Goal: Communication & Community: Answer question/provide support

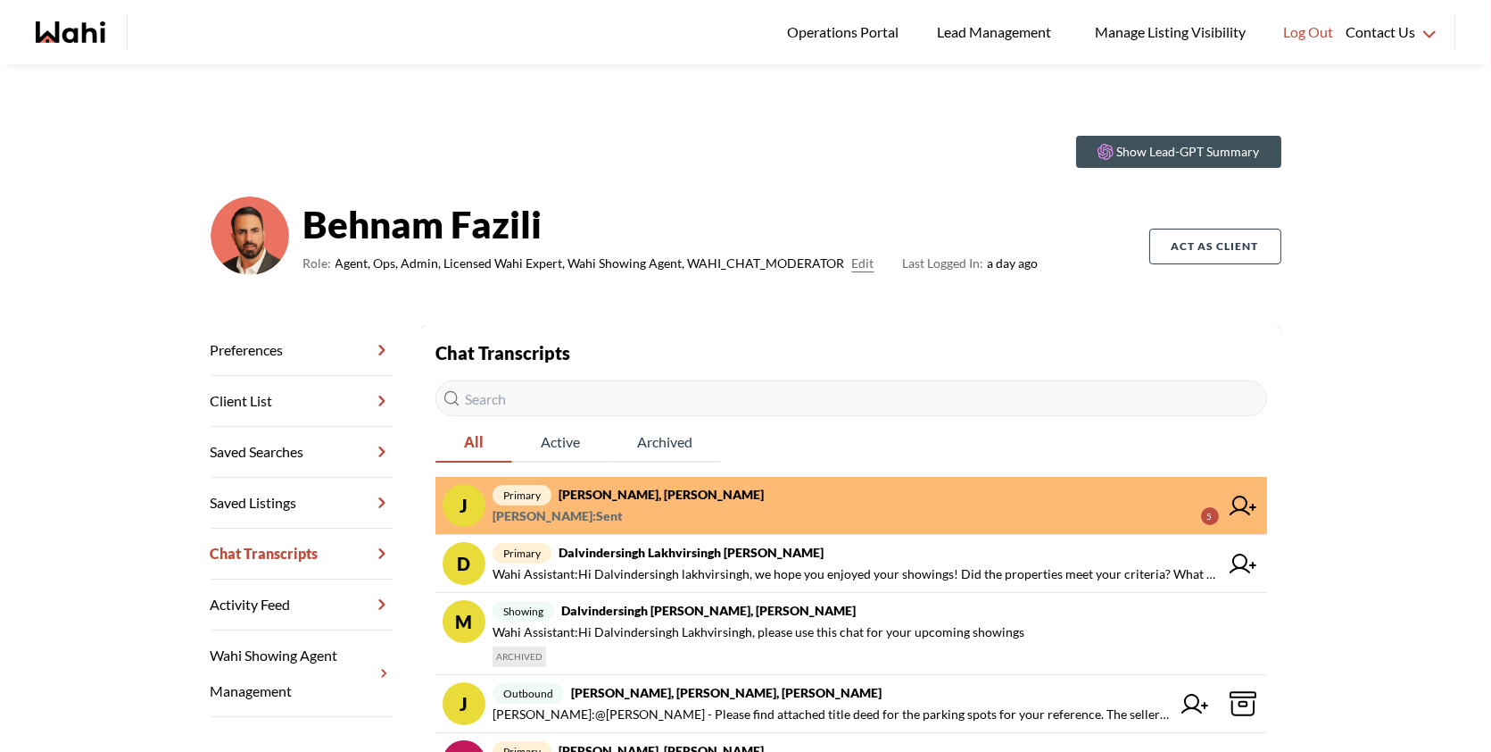
click at [701, 508] on span "Faraz Azam : Sent 5" at bounding box center [856, 515] width 727 height 21
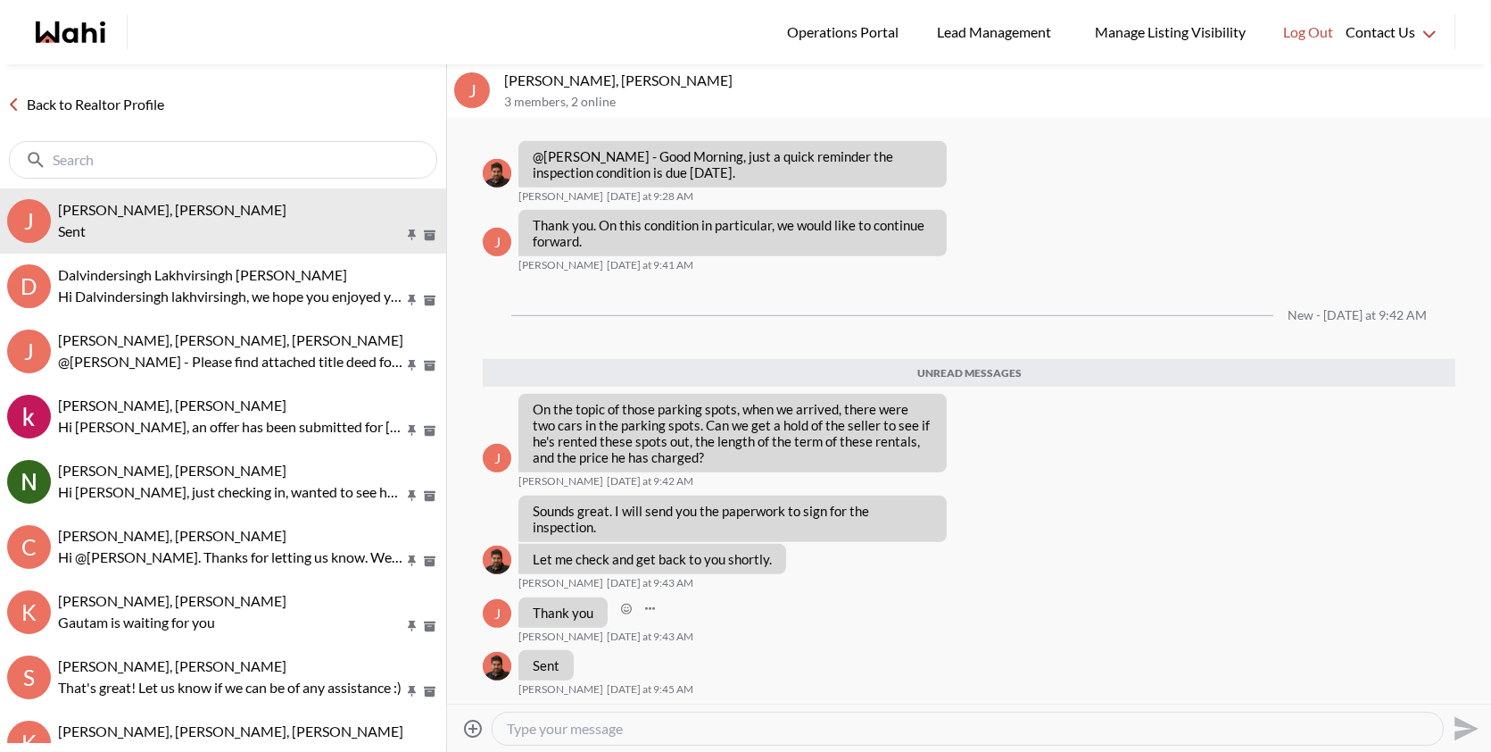
scroll to position [1842, 0]
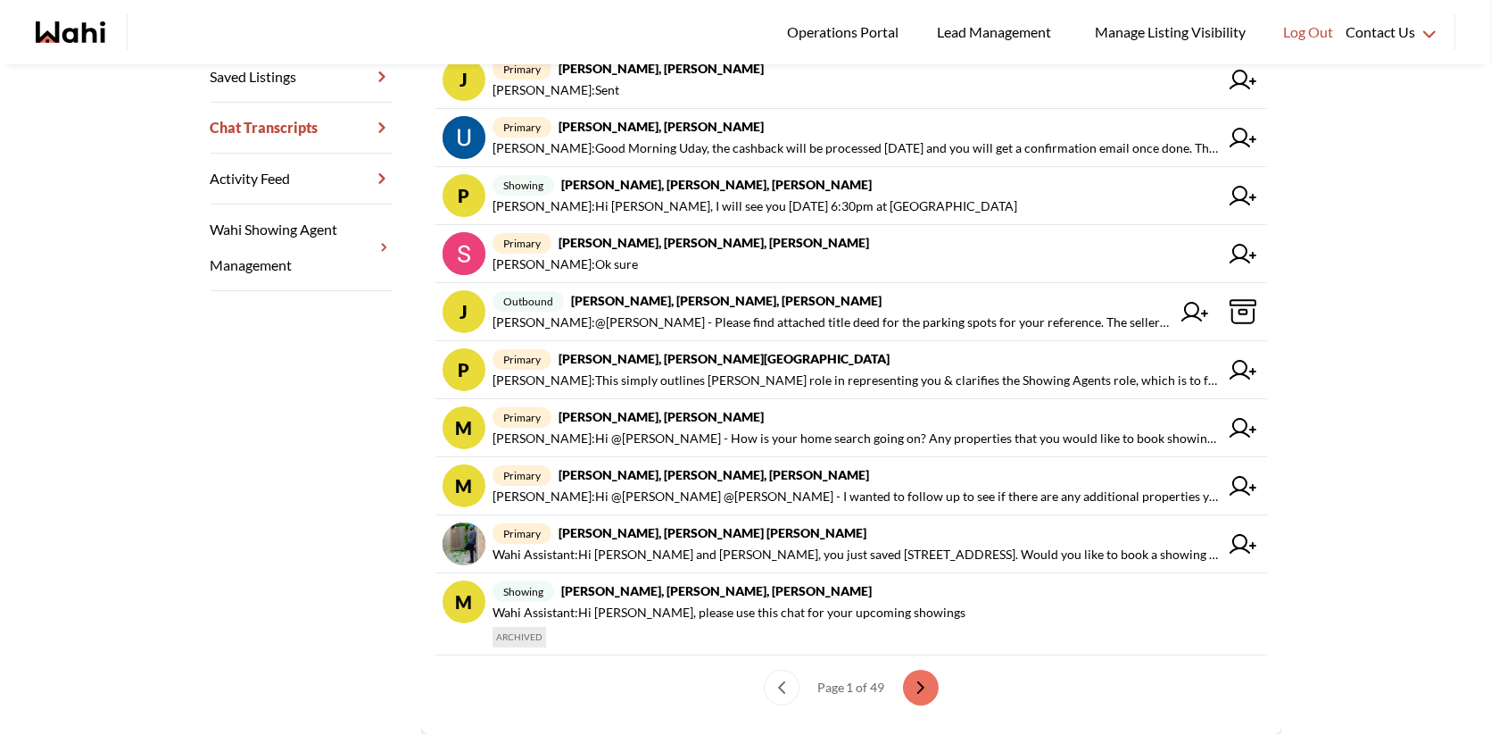
scroll to position [461, 0]
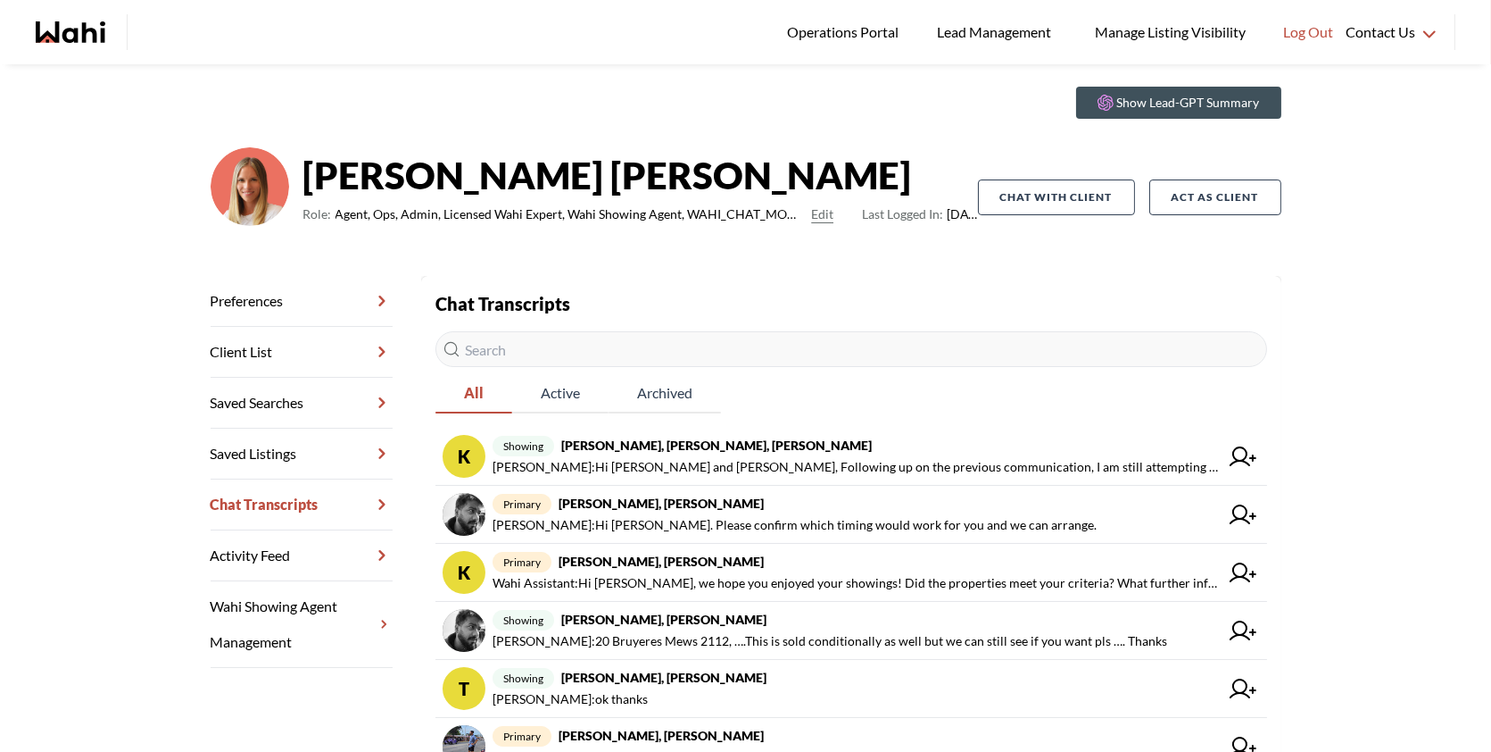
scroll to position [50, 0]
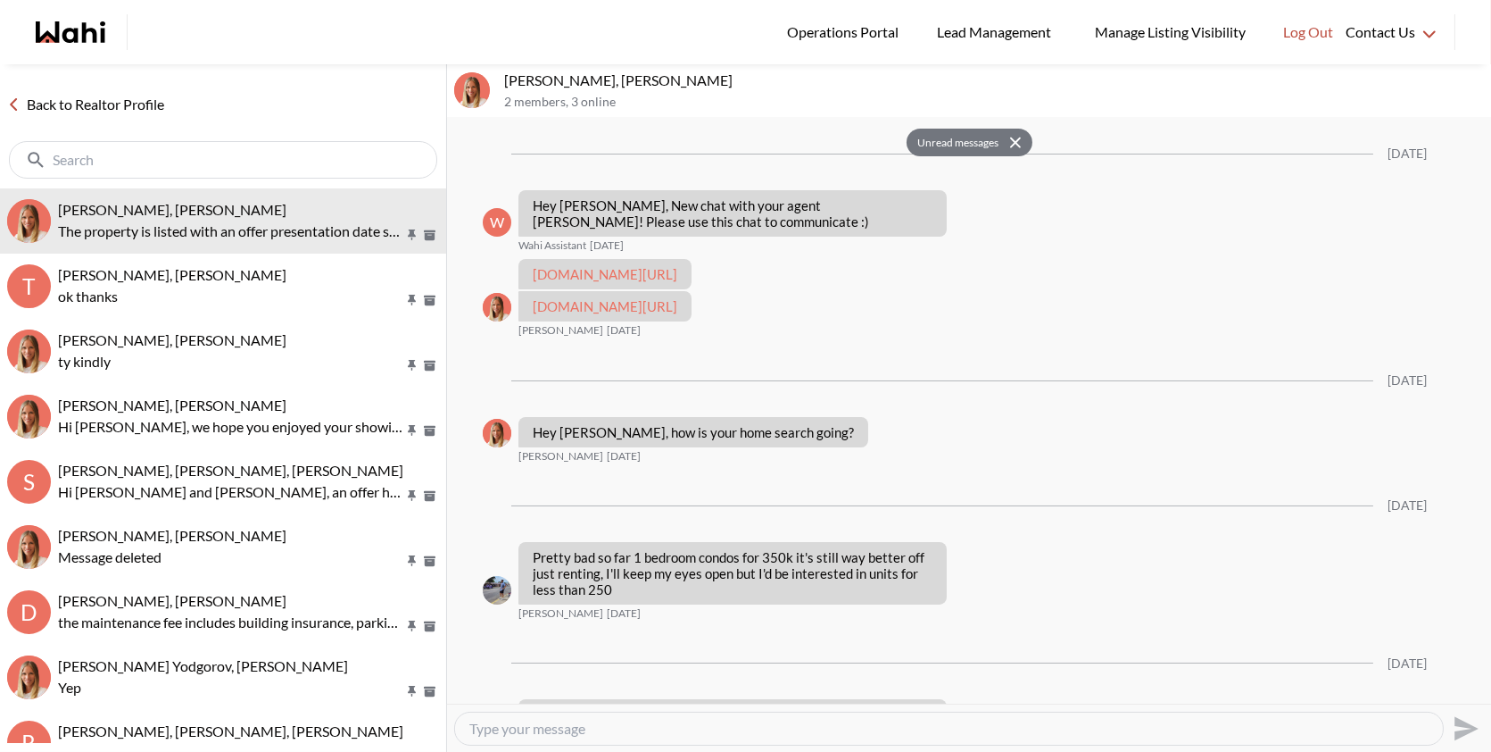
scroll to position [831, 0]
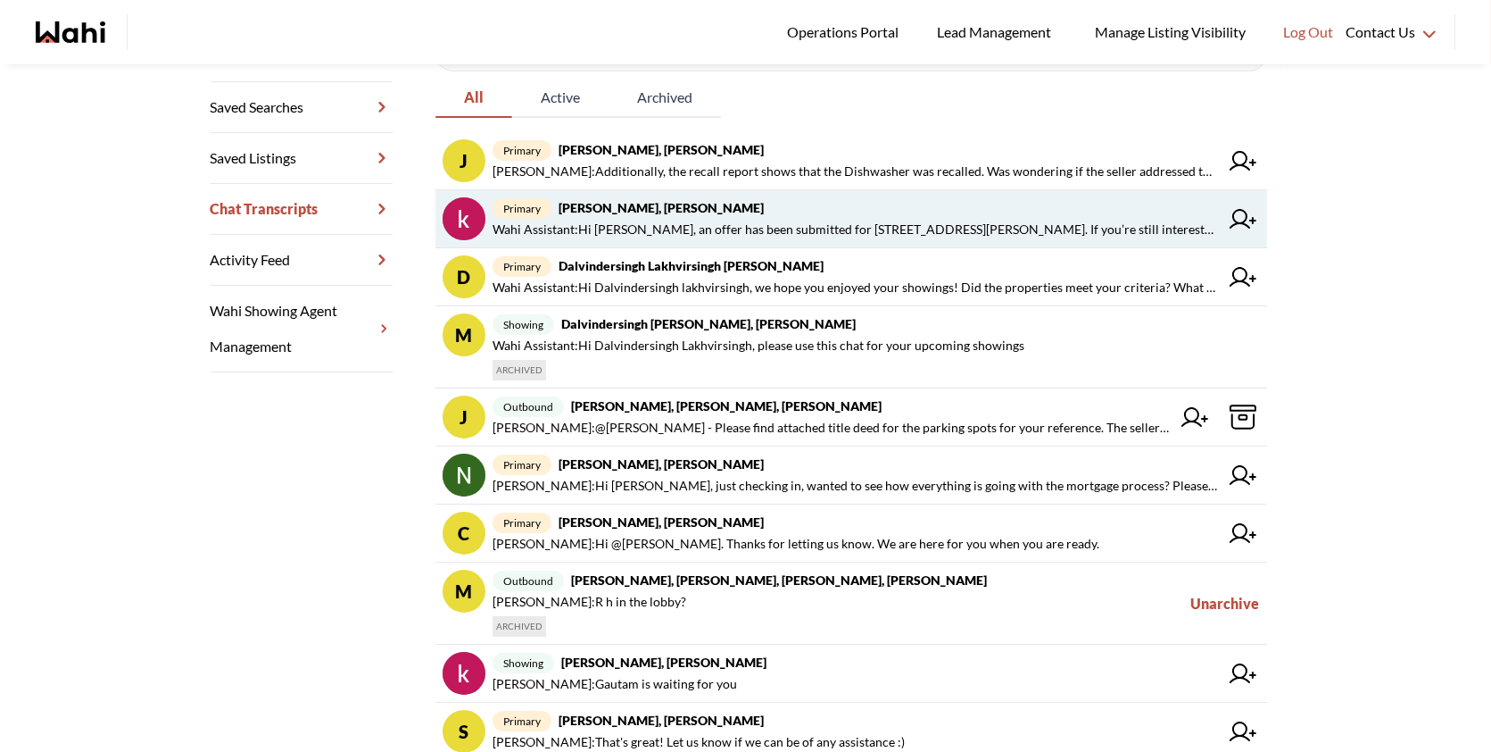
scroll to position [485, 0]
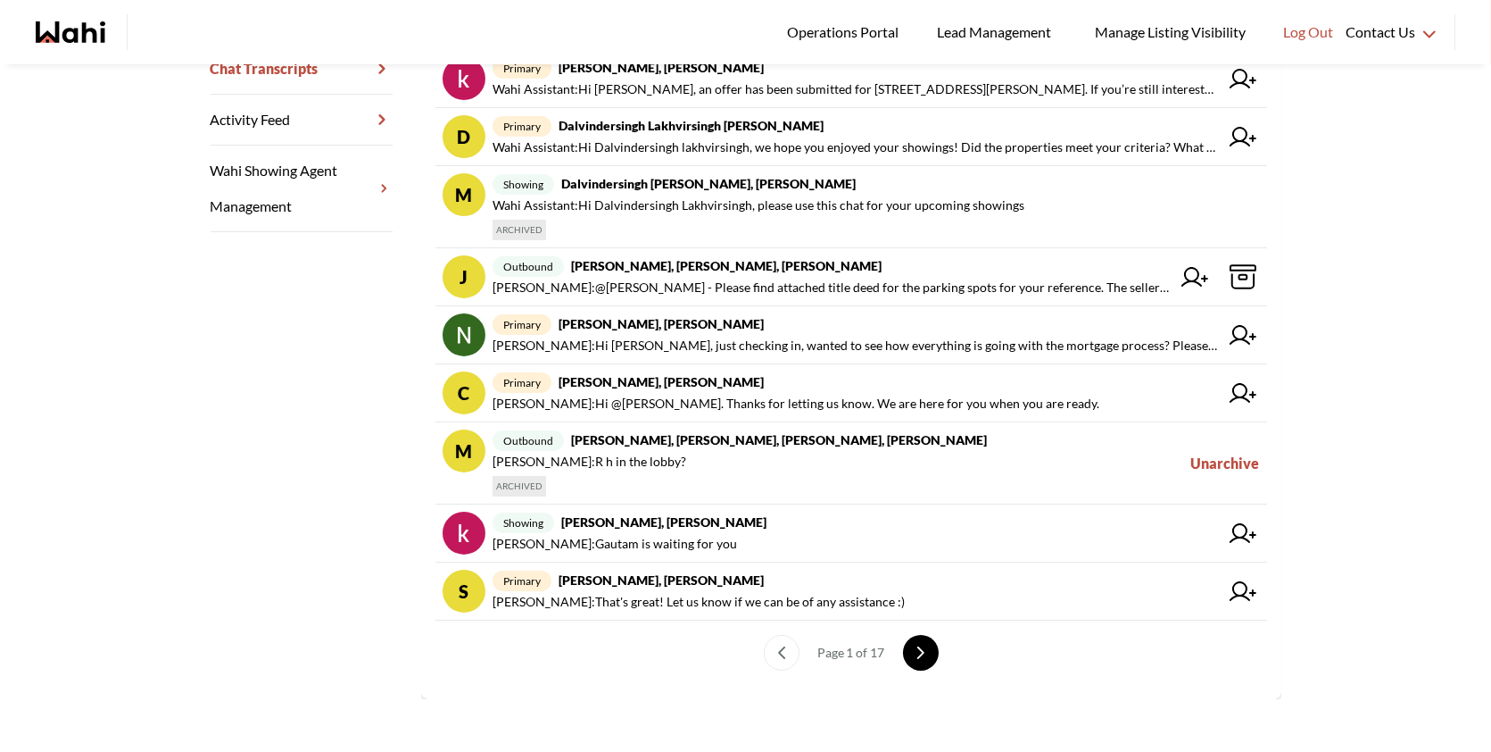
click at [928, 643] on button "next page" at bounding box center [921, 653] width 36 height 36
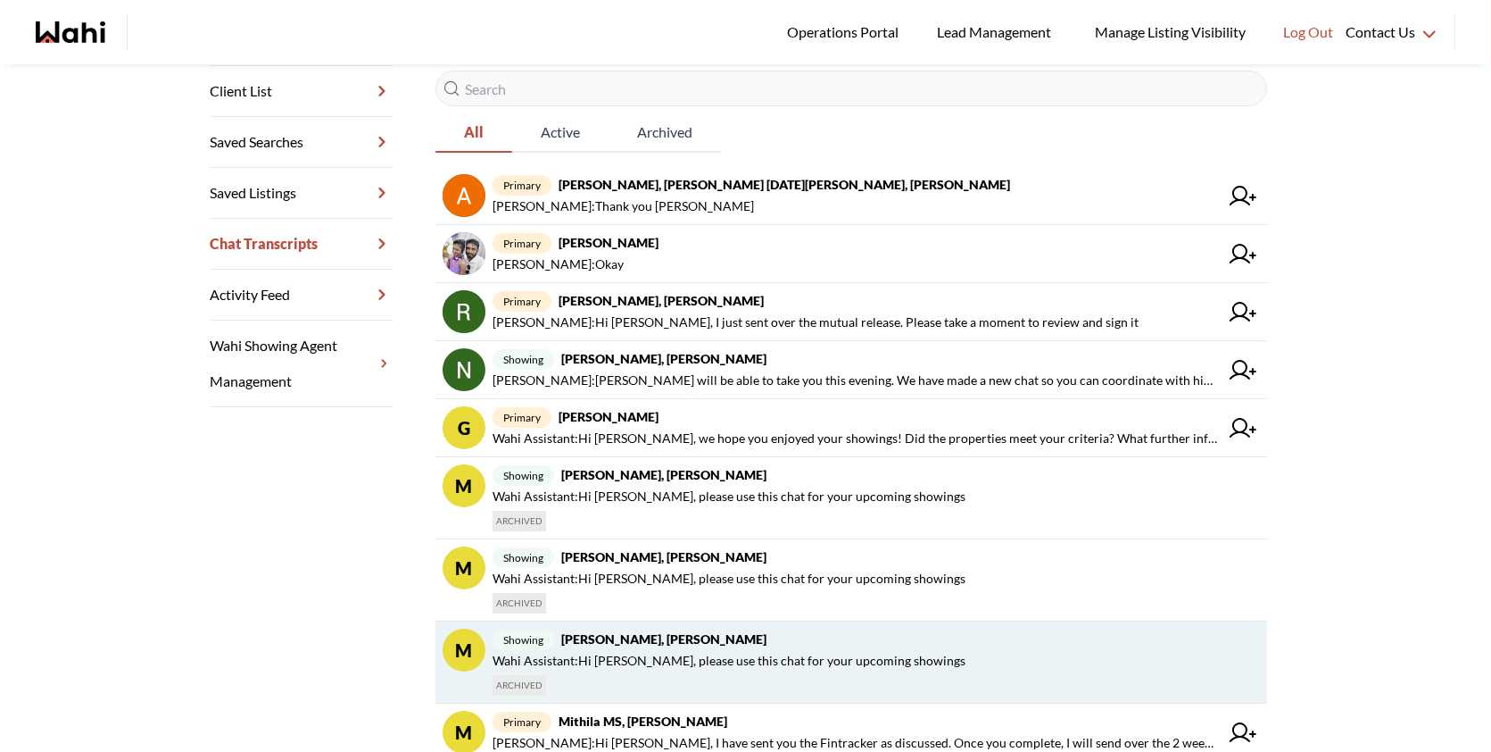
scroll to position [308, 0]
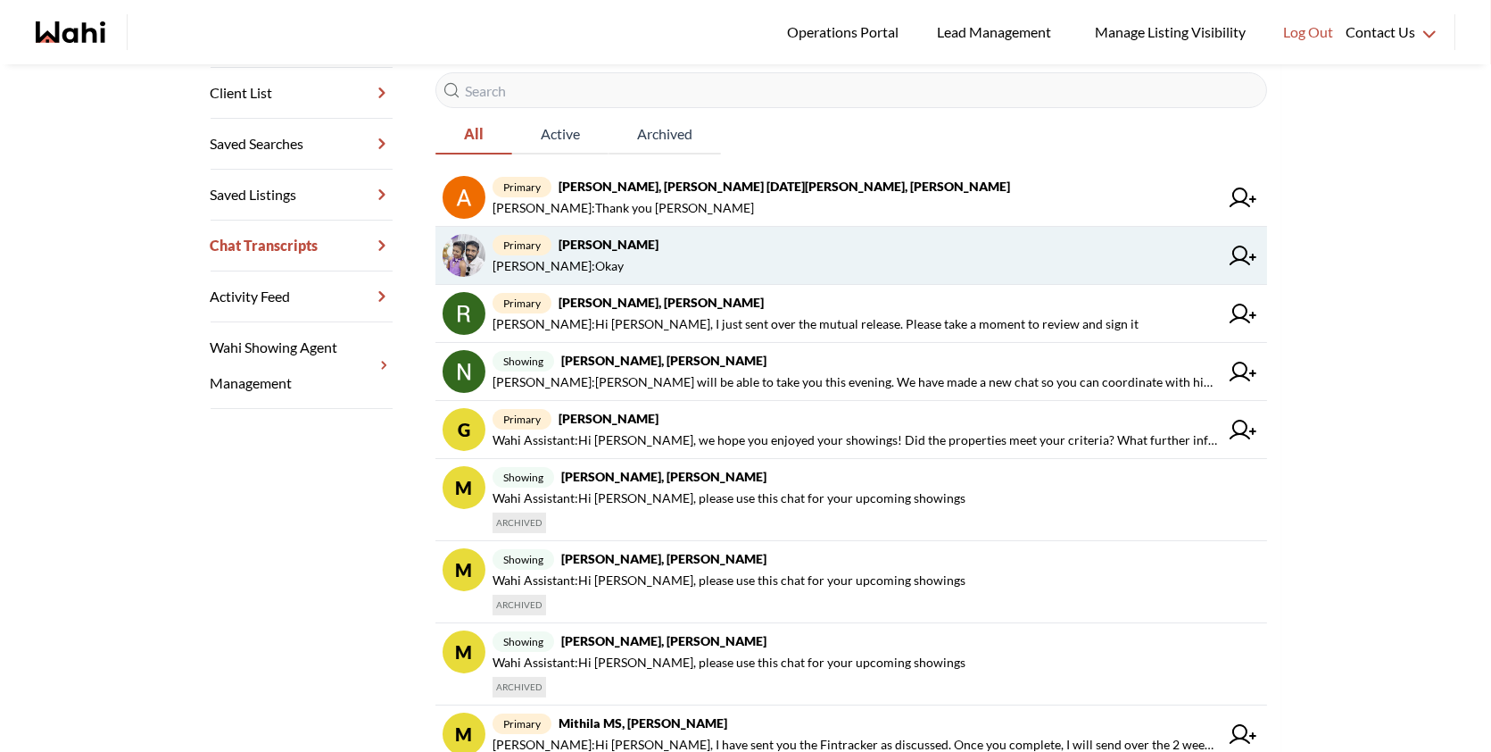
click at [722, 273] on span "Antonycharles Anthonipillai : Okay" at bounding box center [856, 265] width 727 height 21
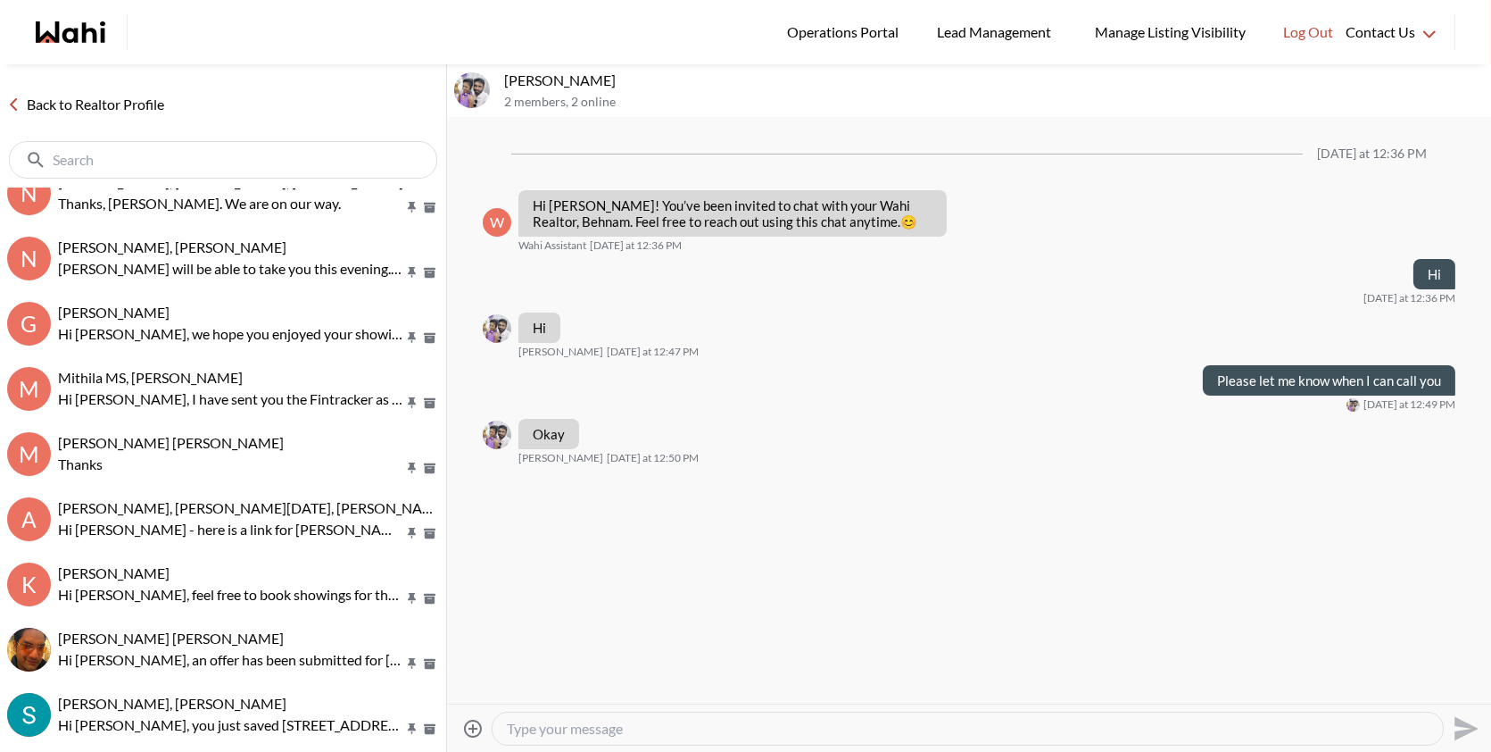
scroll to position [951, 0]
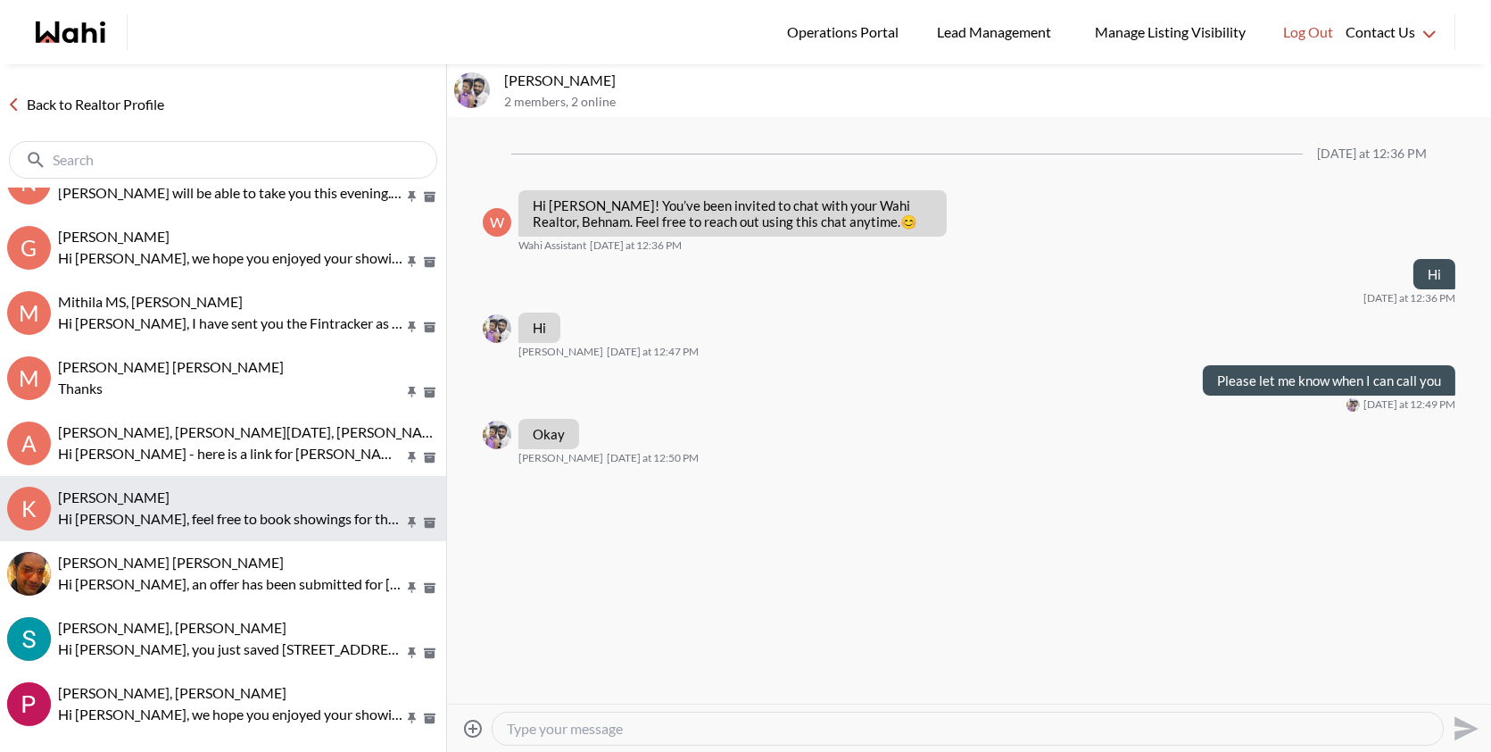
click at [144, 493] on span "Kin Mohamed, Behnam" at bounding box center [114, 496] width 112 height 17
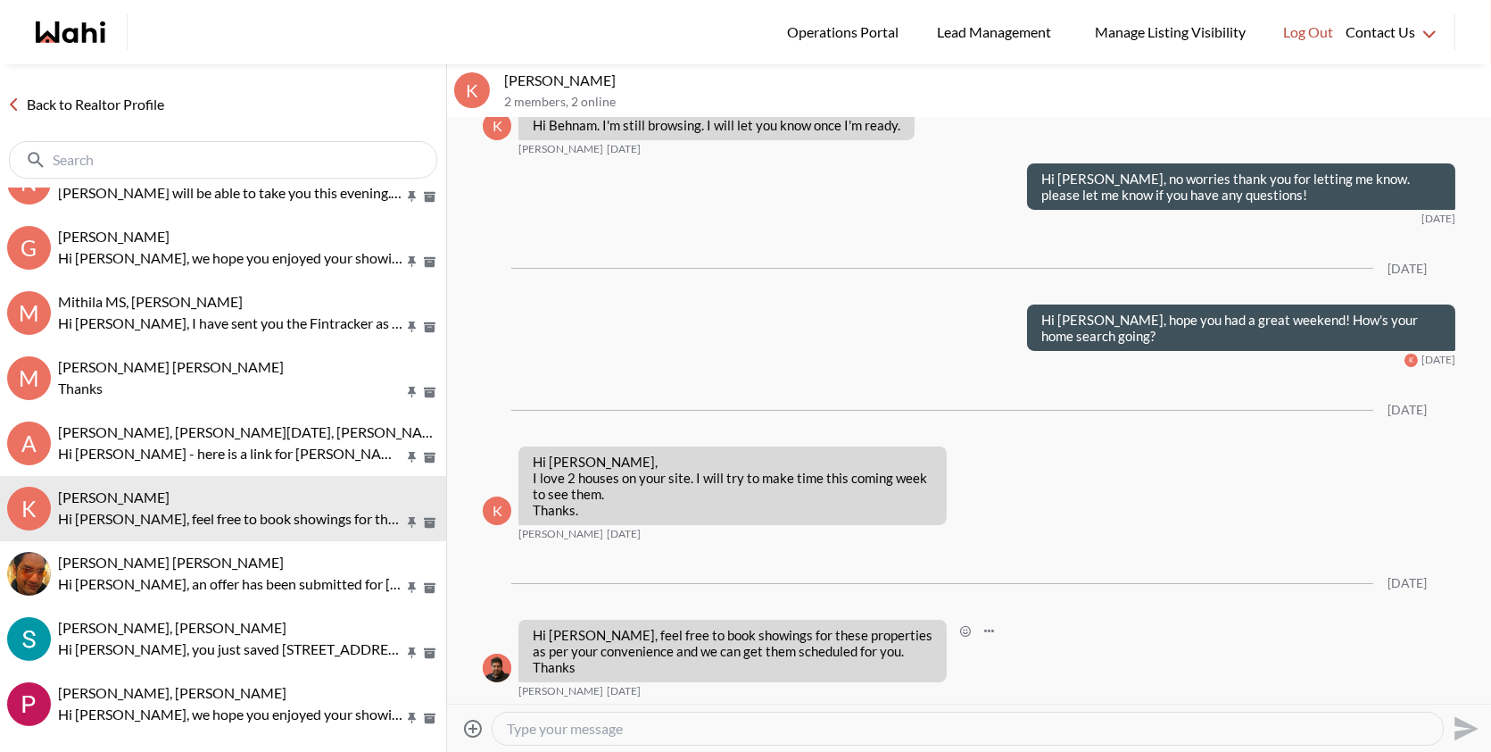
scroll to position [739, 0]
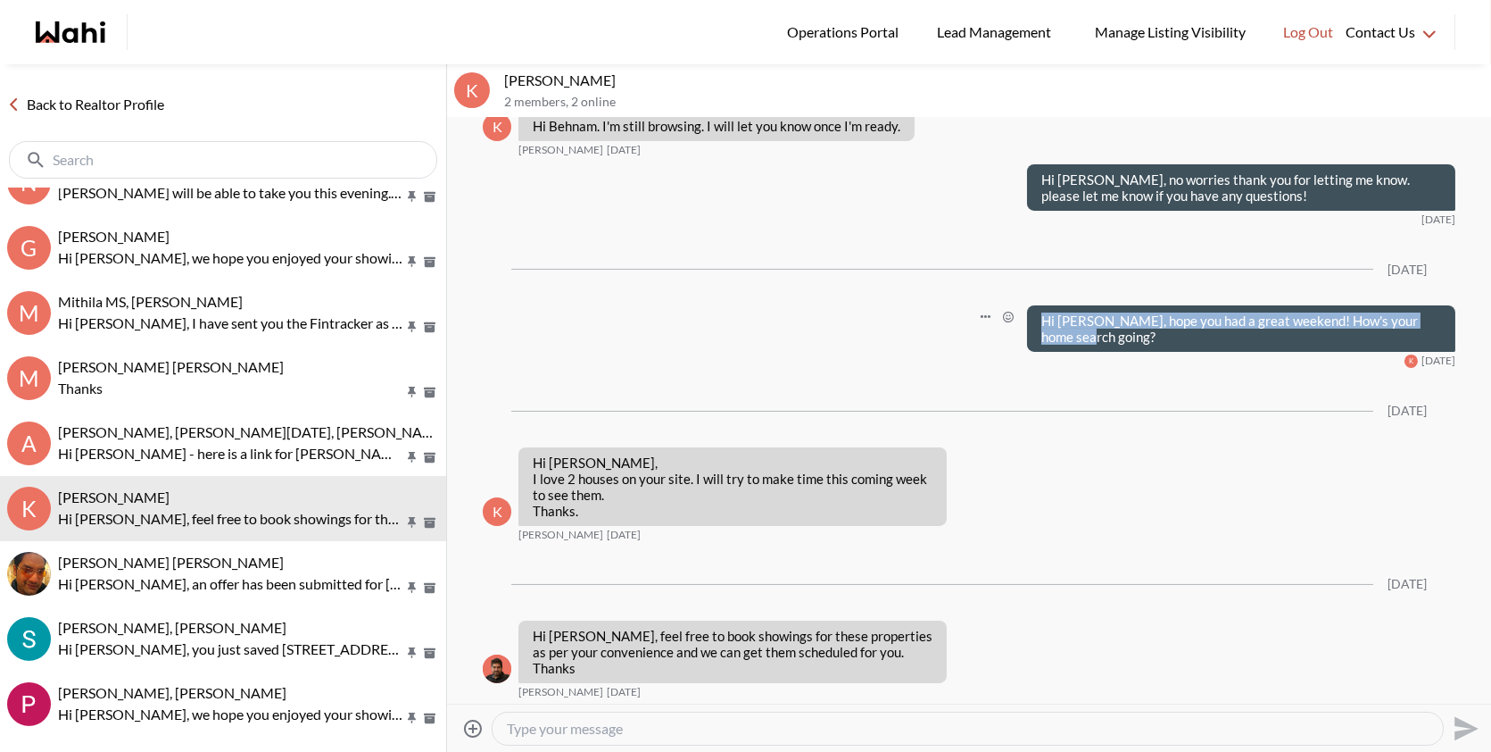
drag, startPoint x: 1086, startPoint y: 353, endPoint x: 1035, endPoint y: 340, distance: 52.4
click at [1035, 340] on div "Hi Kin, hope you had a great weekend! How's your home search going?" at bounding box center [1241, 328] width 428 height 46
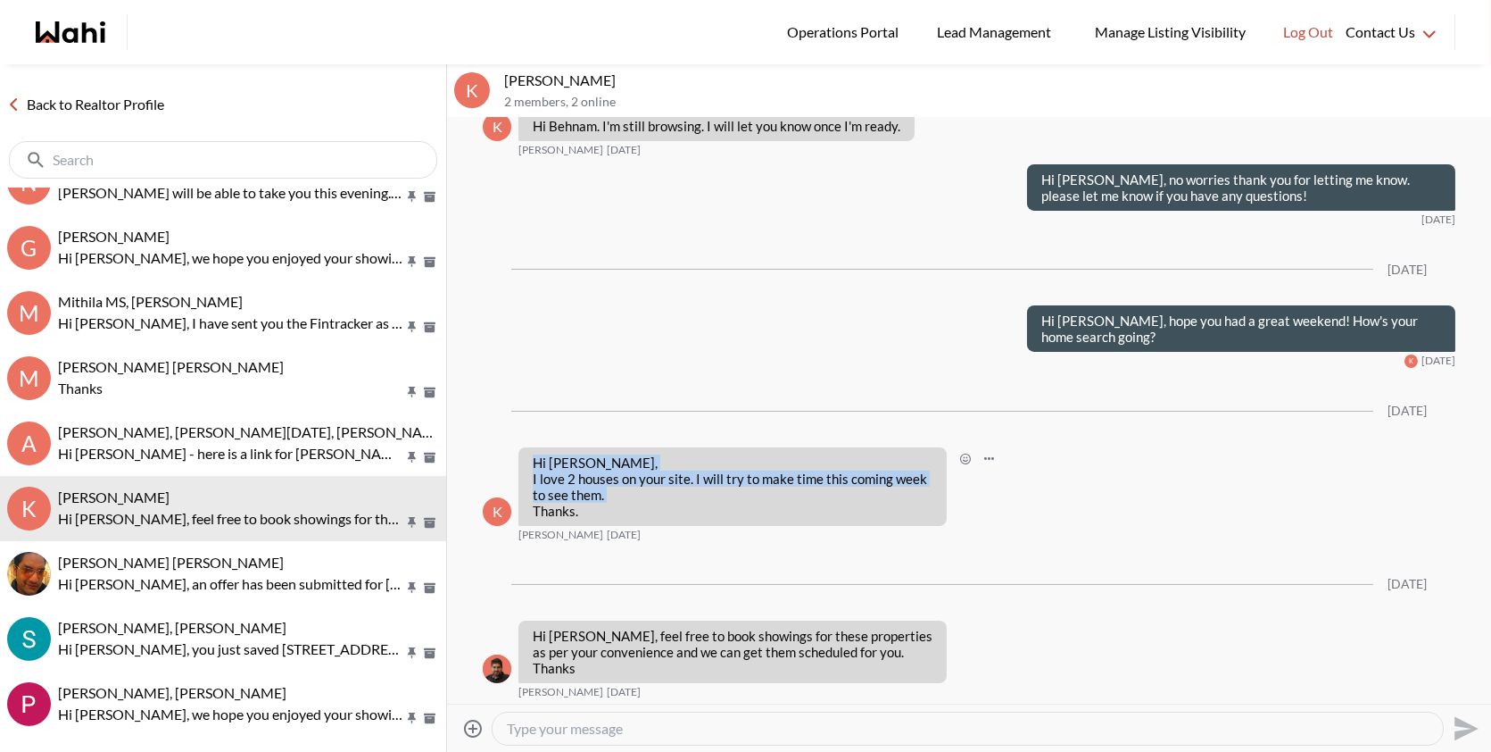
drag, startPoint x: 582, startPoint y: 527, endPoint x: 516, endPoint y: 469, distance: 87.3
click at [516, 469] on div "K Hi Behnam, I love 2 houses on your site. I will try to make time this coming …" at bounding box center [969, 494] width 973 height 95
copy p "Hi Behnam, I love 2 houses on your site. I will try to make time this coming we…"
click at [548, 731] on textarea "Type your message" at bounding box center [968, 728] width 922 height 18
paste textarea "Hey Kin, hope you’re doing well! Just wanted to check in and see if you’d like …"
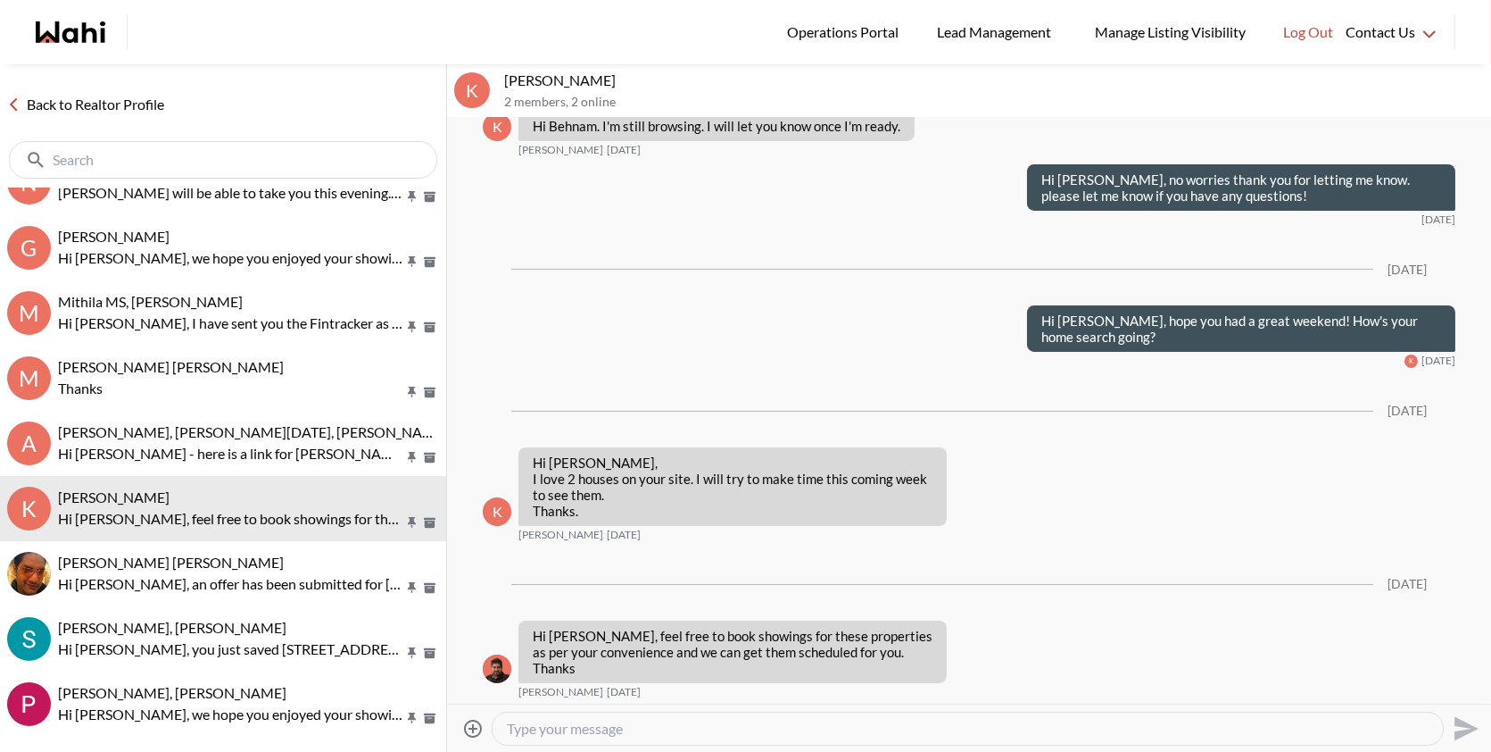
type textarea "Hey Kin, hope you’re doing well! Just wanted to check in and see if you’d like …"
